Goal: Task Accomplishment & Management: Use online tool/utility

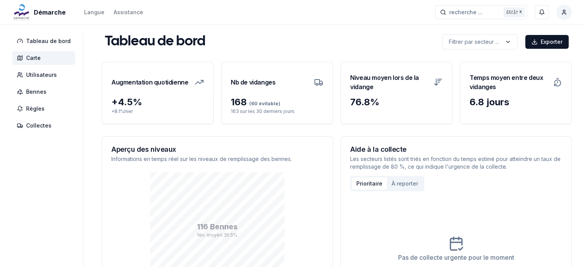
click at [38, 61] on span "Carte" at bounding box center [33, 58] width 15 height 8
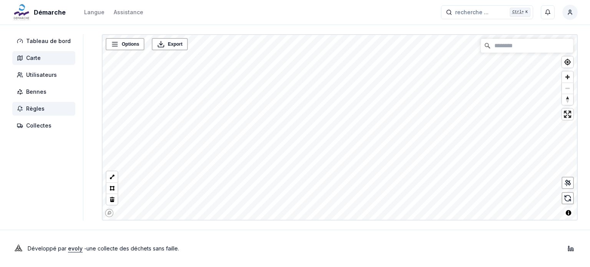
click at [37, 109] on span "Règles" at bounding box center [35, 109] width 18 height 8
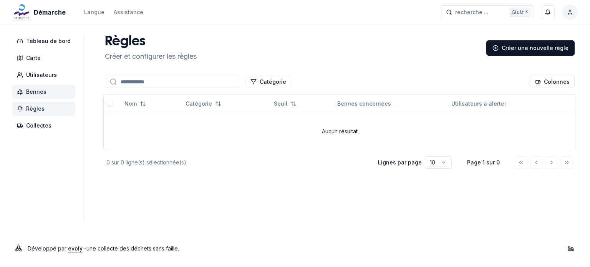
click at [37, 93] on span "Bennes" at bounding box center [36, 92] width 20 height 8
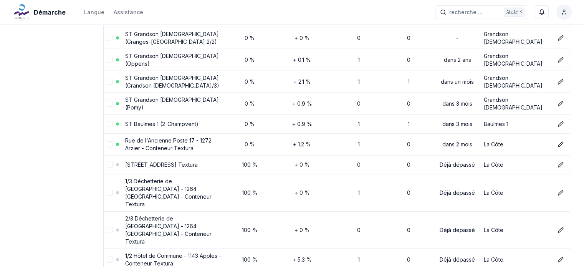
scroll to position [1908, 0]
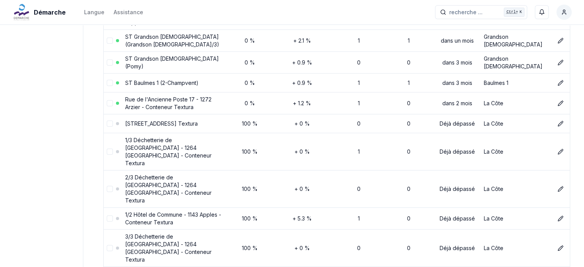
scroll to position [1836, 0]
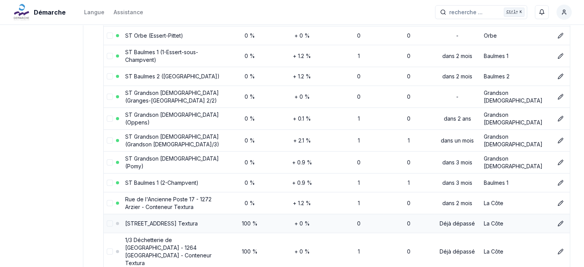
click at [107, 220] on button "select-row" at bounding box center [110, 223] width 6 height 6
click at [108, 248] on button "select-row" at bounding box center [110, 251] width 6 height 6
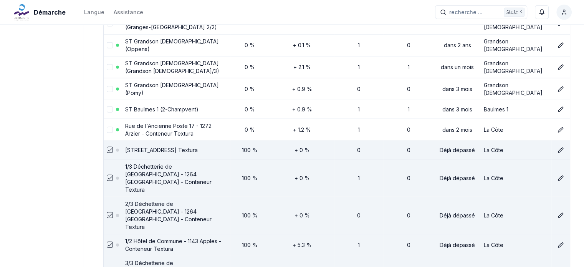
scroll to position [1912, 0]
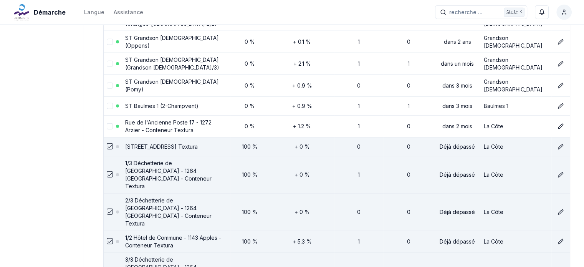
drag, startPoint x: 105, startPoint y: 224, endPoint x: 109, endPoint y: 228, distance: 6.3
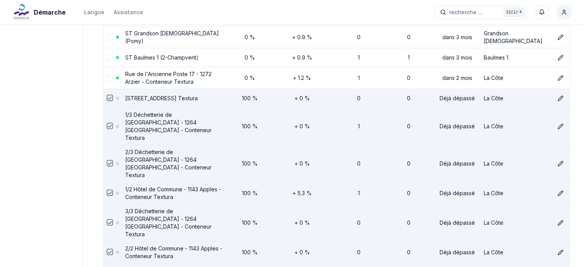
scroll to position [2028, 0]
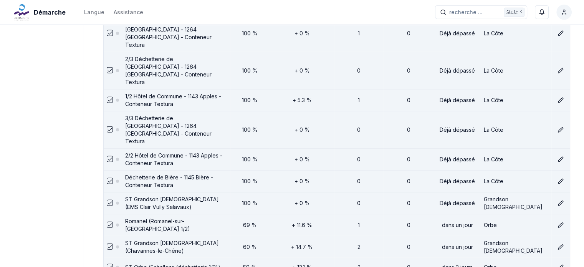
scroll to position [2104, 0]
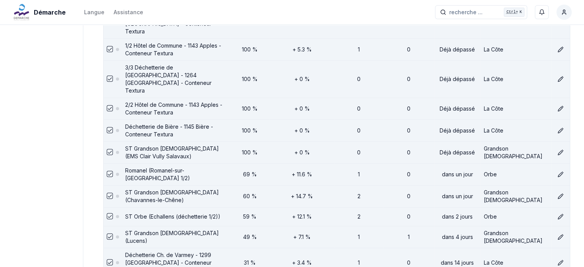
drag, startPoint x: 106, startPoint y: 194, endPoint x: 111, endPoint y: 191, distance: 5.0
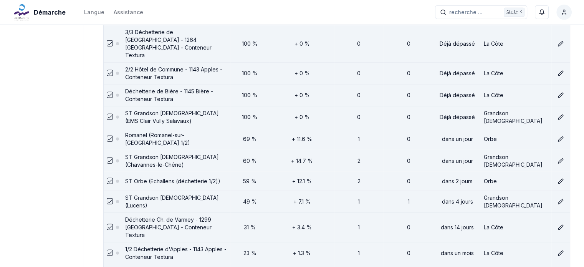
scroll to position [2220, 0]
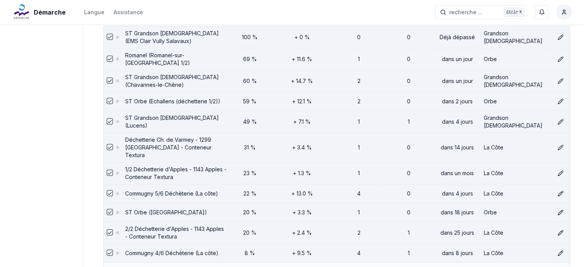
click at [107, 267] on button "select-row" at bounding box center [110, 272] width 6 height 6
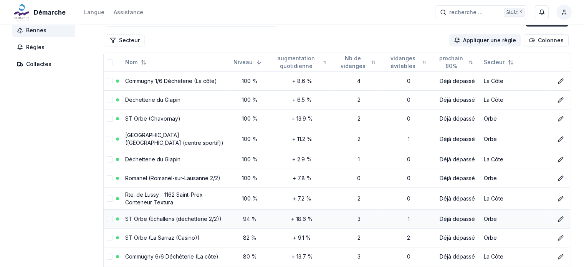
scroll to position [0, 0]
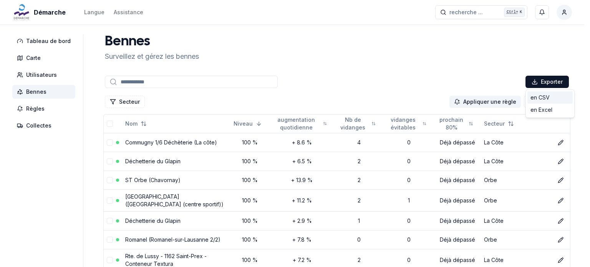
click at [540, 98] on div "en CSV" at bounding box center [549, 97] width 45 height 12
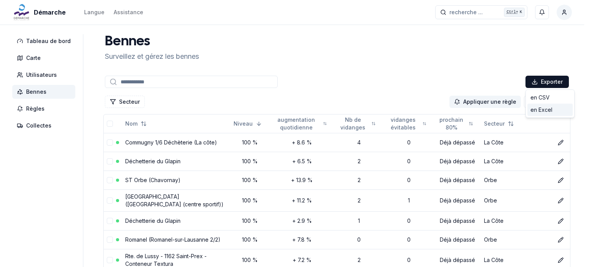
click at [536, 112] on div "en Excel" at bounding box center [549, 110] width 45 height 12
